Goal: Complete application form

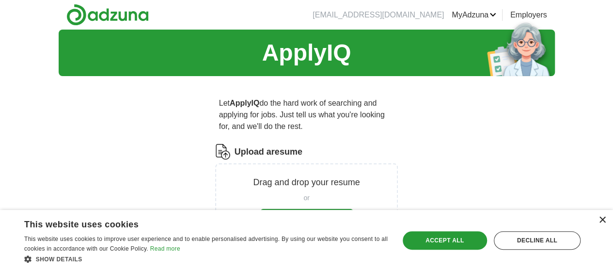
click at [604, 219] on div "×" at bounding box center [601, 220] width 7 height 7
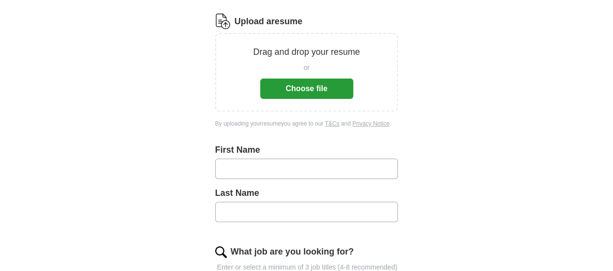
scroll to position [126, 0]
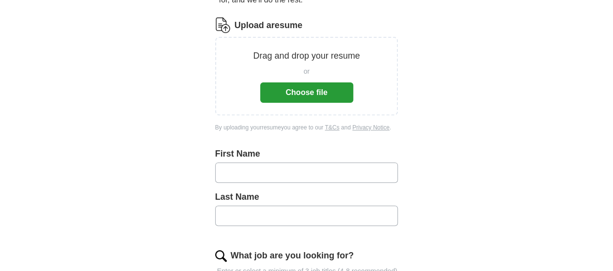
click at [324, 87] on button "Choose file" at bounding box center [306, 92] width 93 height 20
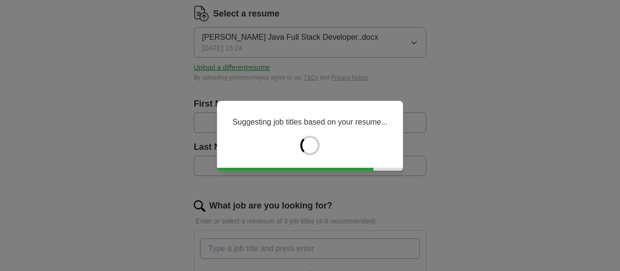
type input "*****"
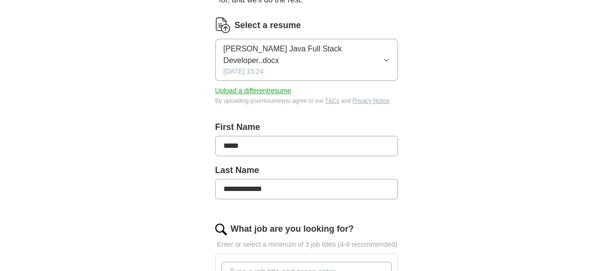
click at [265, 179] on input "**********" at bounding box center [306, 189] width 183 height 20
type input "*"
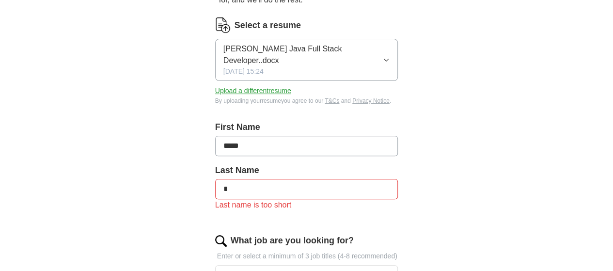
click at [483, 165] on div "ApplyIQ Let ApplyIQ do the hard work of searching and applying for jobs. Just t…" at bounding box center [307, 207] width 496 height 608
click at [310, 179] on input "*" at bounding box center [306, 189] width 183 height 20
click at [533, 156] on div "ApplyIQ Let ApplyIQ do the hard work of searching and applying for jobs. Just t…" at bounding box center [307, 207] width 496 height 608
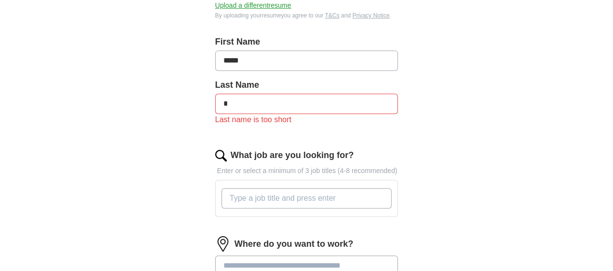
scroll to position [223, 0]
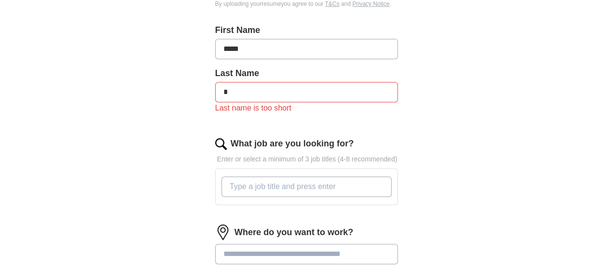
click at [254, 176] on input "What job are you looking for?" at bounding box center [306, 186] width 171 height 20
type input "java fullstack developer"
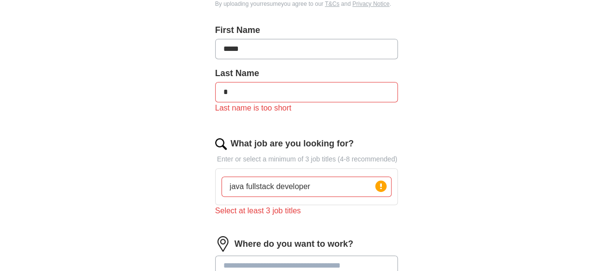
click at [510, 110] on div "ApplyIQ Let ApplyIQ do the hard work of searching and applying for jobs. Just t…" at bounding box center [307, 116] width 496 height 620
click at [245, 82] on input "*" at bounding box center [306, 92] width 183 height 20
type input "*****"
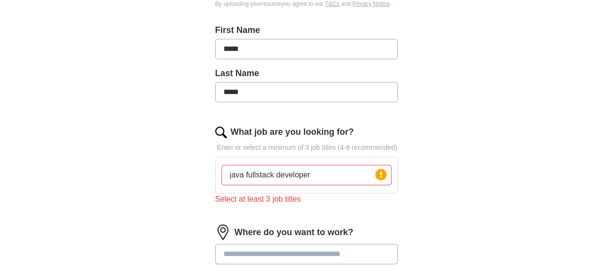
click at [555, 117] on div "ApplyIQ Let ApplyIQ do the hard work of searching and applying for jobs. Just t…" at bounding box center [307, 110] width 496 height 608
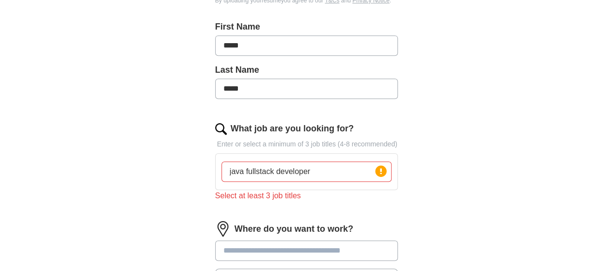
scroll to position [242, 0]
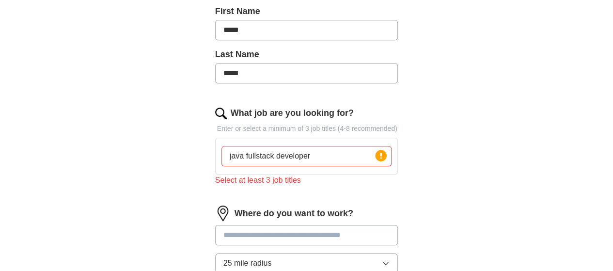
click at [271, 225] on input at bounding box center [306, 235] width 183 height 20
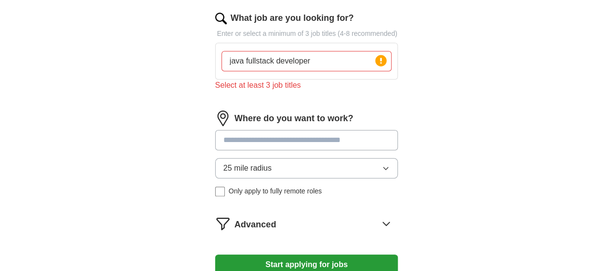
scroll to position [339, 0]
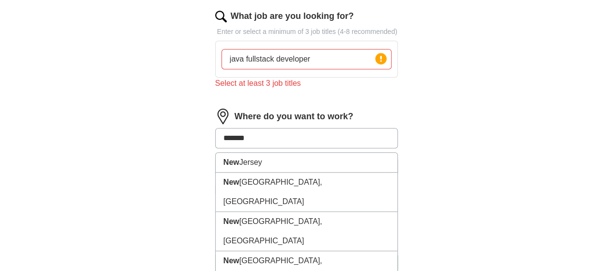
type input "********"
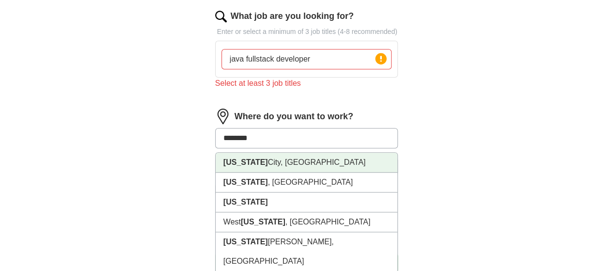
click at [265, 153] on li "[US_STATE][GEOGRAPHIC_DATA], [GEOGRAPHIC_DATA]" at bounding box center [307, 163] width 182 height 20
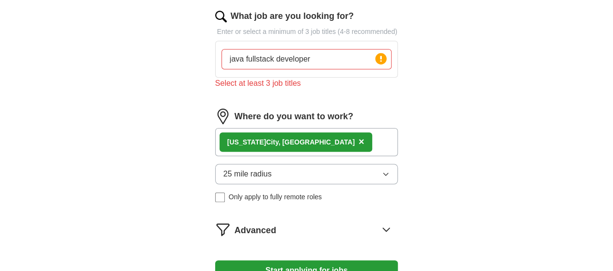
click at [279, 164] on button "25 mile radius" at bounding box center [306, 174] width 183 height 20
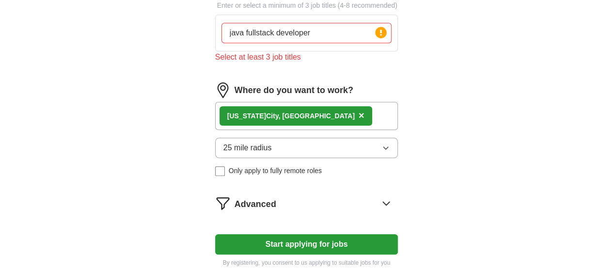
scroll to position [388, 0]
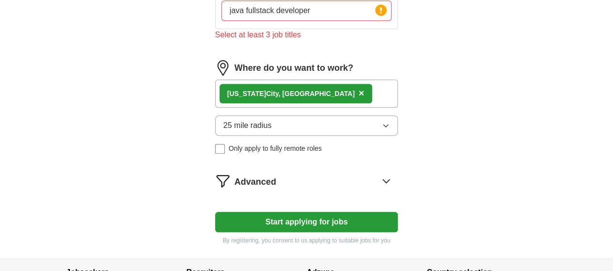
click at [276, 173] on div "Advanced" at bounding box center [316, 181] width 164 height 16
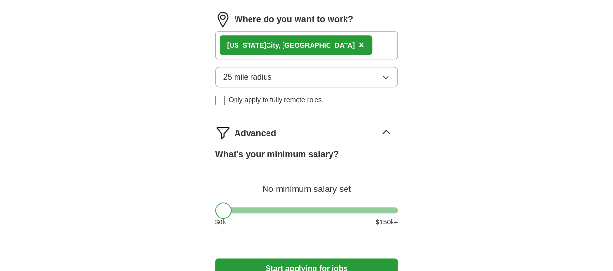
scroll to position [484, 0]
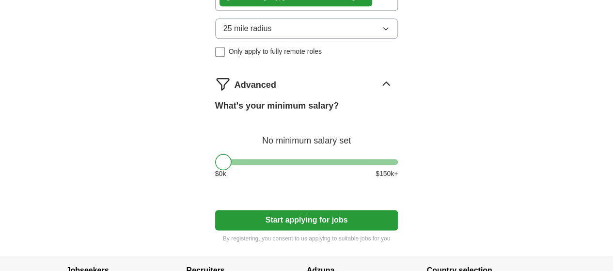
click at [279, 210] on button "Start applying for jobs" at bounding box center [306, 220] width 183 height 20
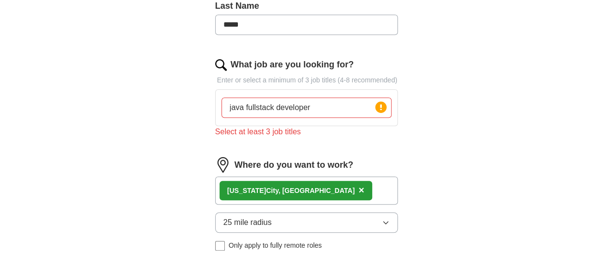
scroll to position [242, 0]
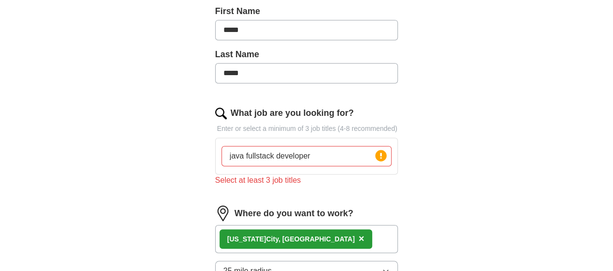
click at [339, 146] on input "java fullstack developer" at bounding box center [306, 156] width 171 height 20
click at [265, 174] on div "Select at least 3 job titles" at bounding box center [306, 180] width 183 height 12
click at [215, 108] on img at bounding box center [221, 114] width 12 height 12
click at [303, 146] on input "java fullstack developer" at bounding box center [306, 156] width 171 height 20
type input "j"
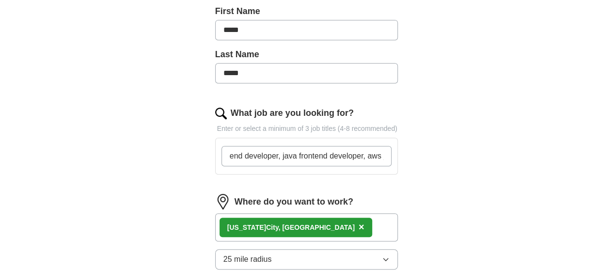
scroll to position [0, 120]
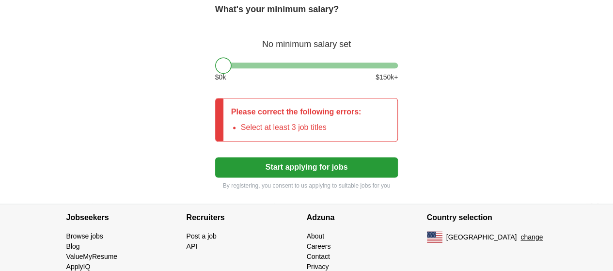
type input "java fullstack developer, java backend developer, java frontend developer, aws …"
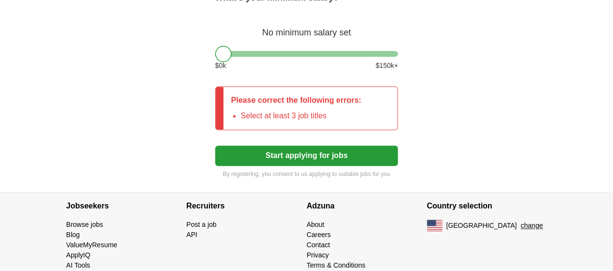
scroll to position [0, 0]
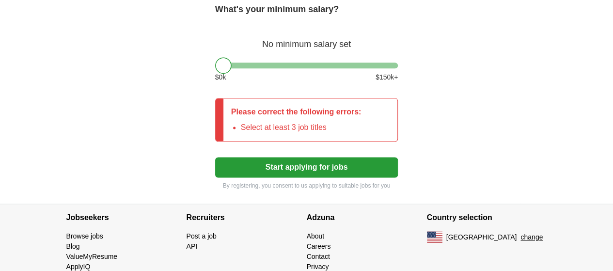
click at [371, 157] on button "Start applying for jobs" at bounding box center [306, 167] width 183 height 20
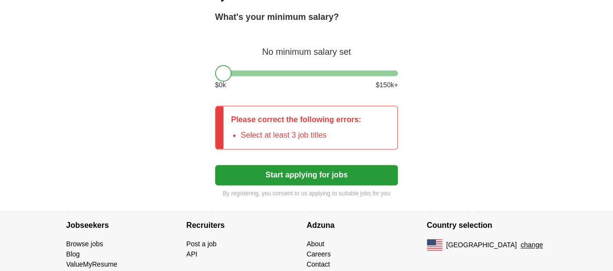
scroll to position [574, 0]
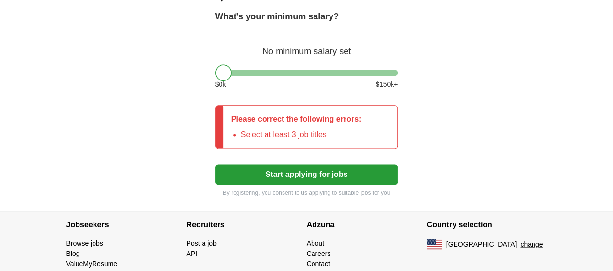
click at [398, 164] on button "Start applying for jobs" at bounding box center [306, 174] width 183 height 20
